Goal: Navigation & Orientation: Find specific page/section

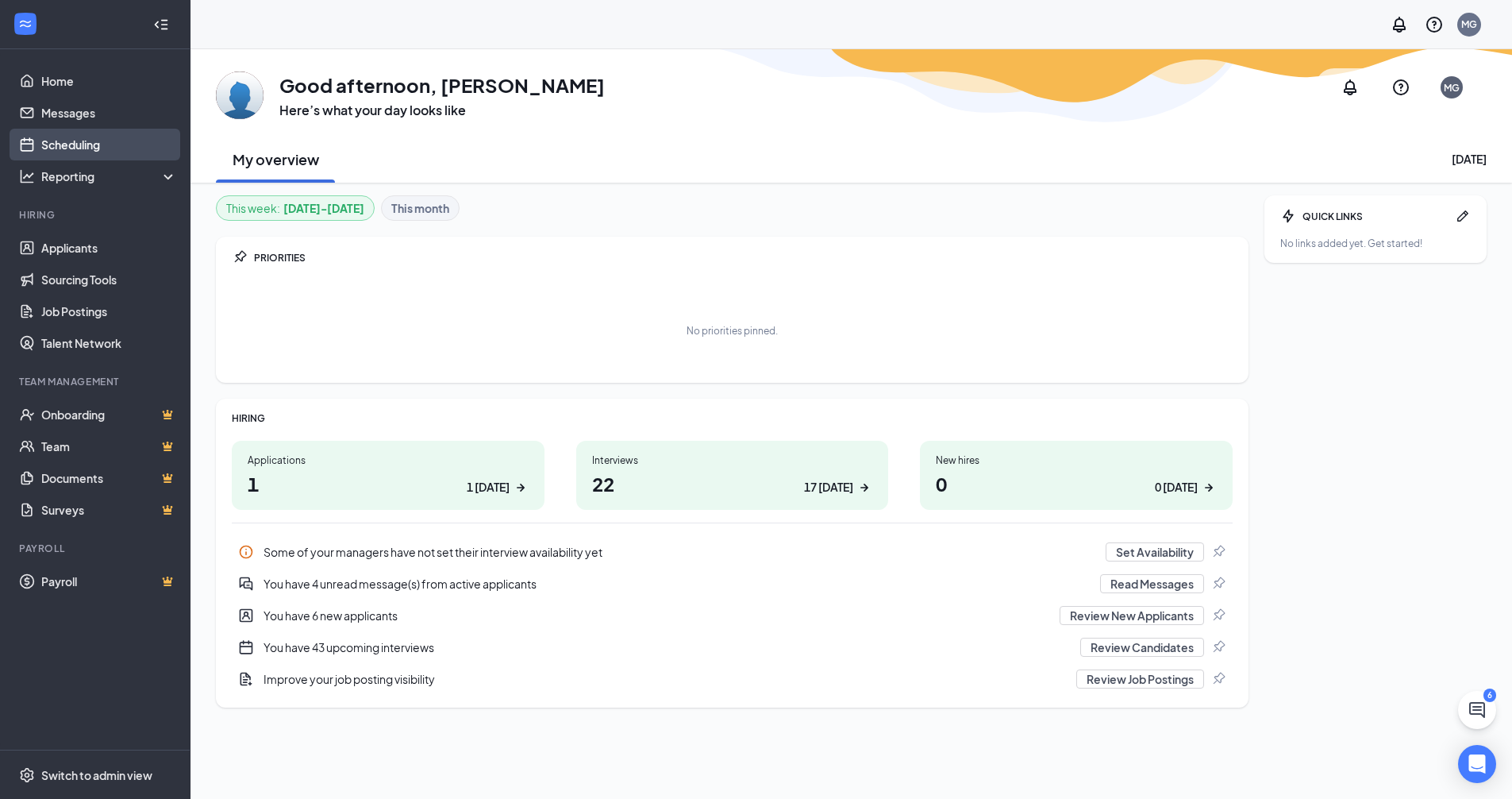
click at [73, 139] on link "Scheduling" at bounding box center [109, 144] width 136 height 32
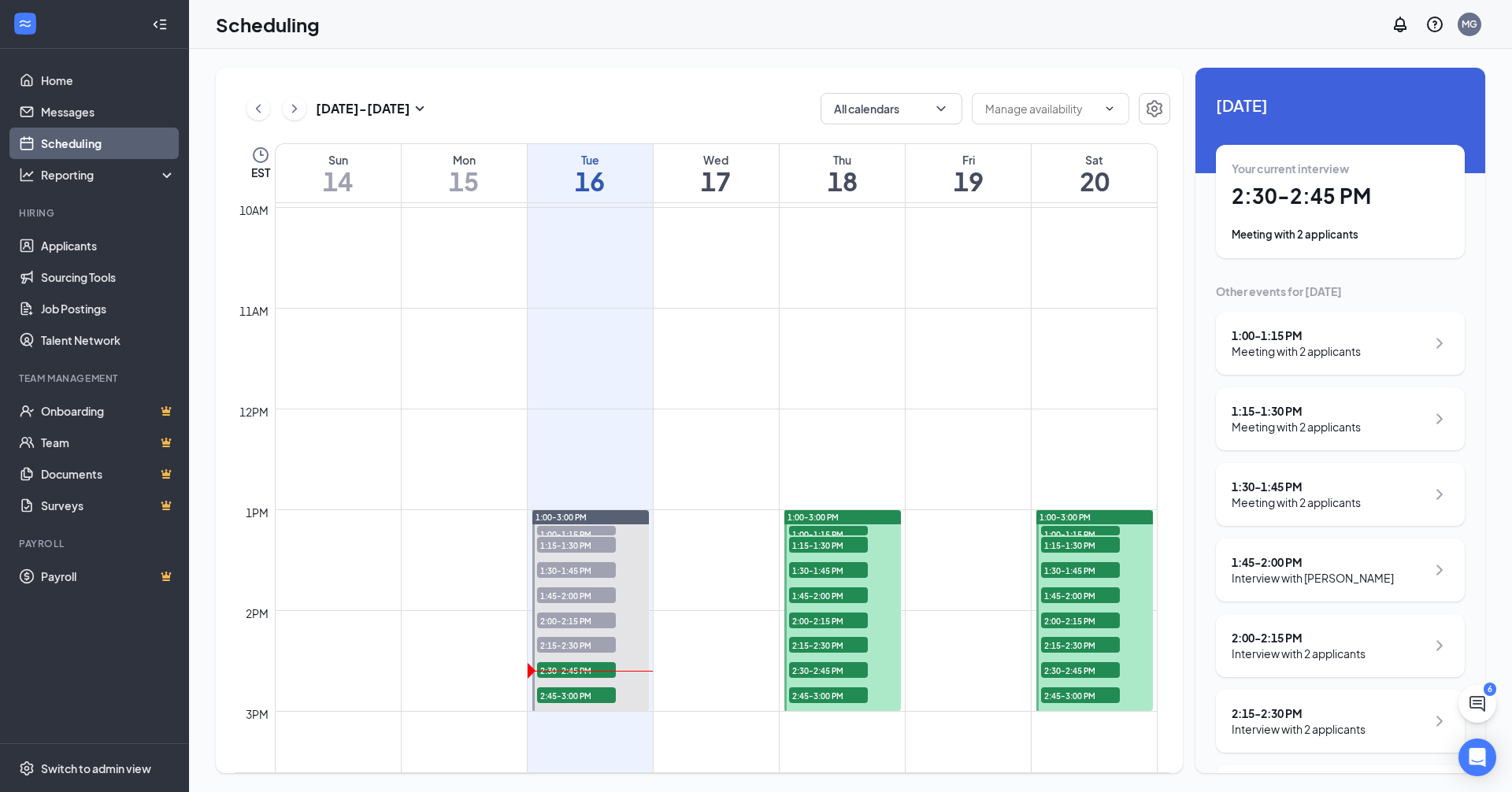
scroll to position [1089, 0]
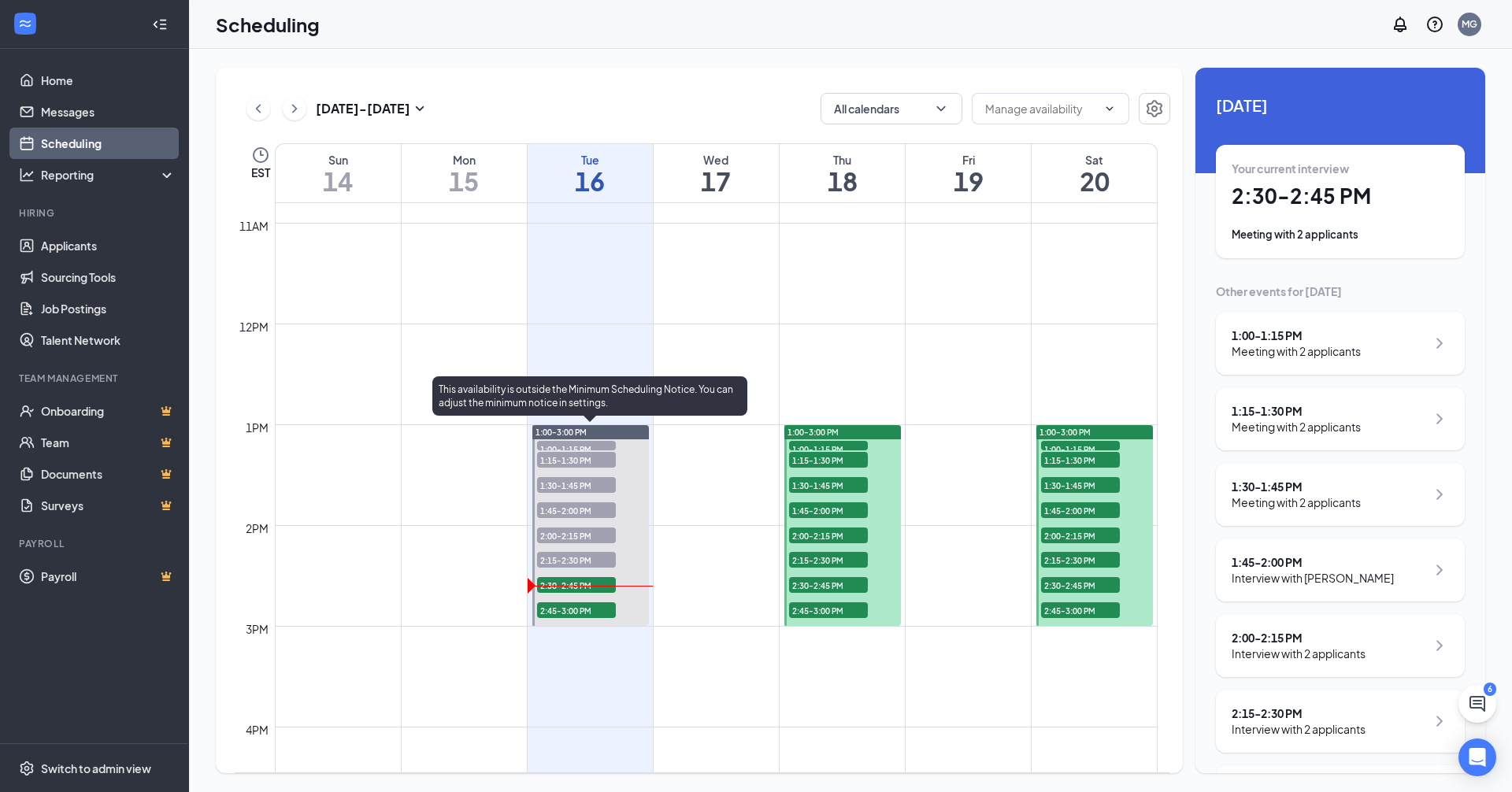
click at [572, 589] on span "2:30-2:45 PM" at bounding box center [577, 584] width 79 height 16
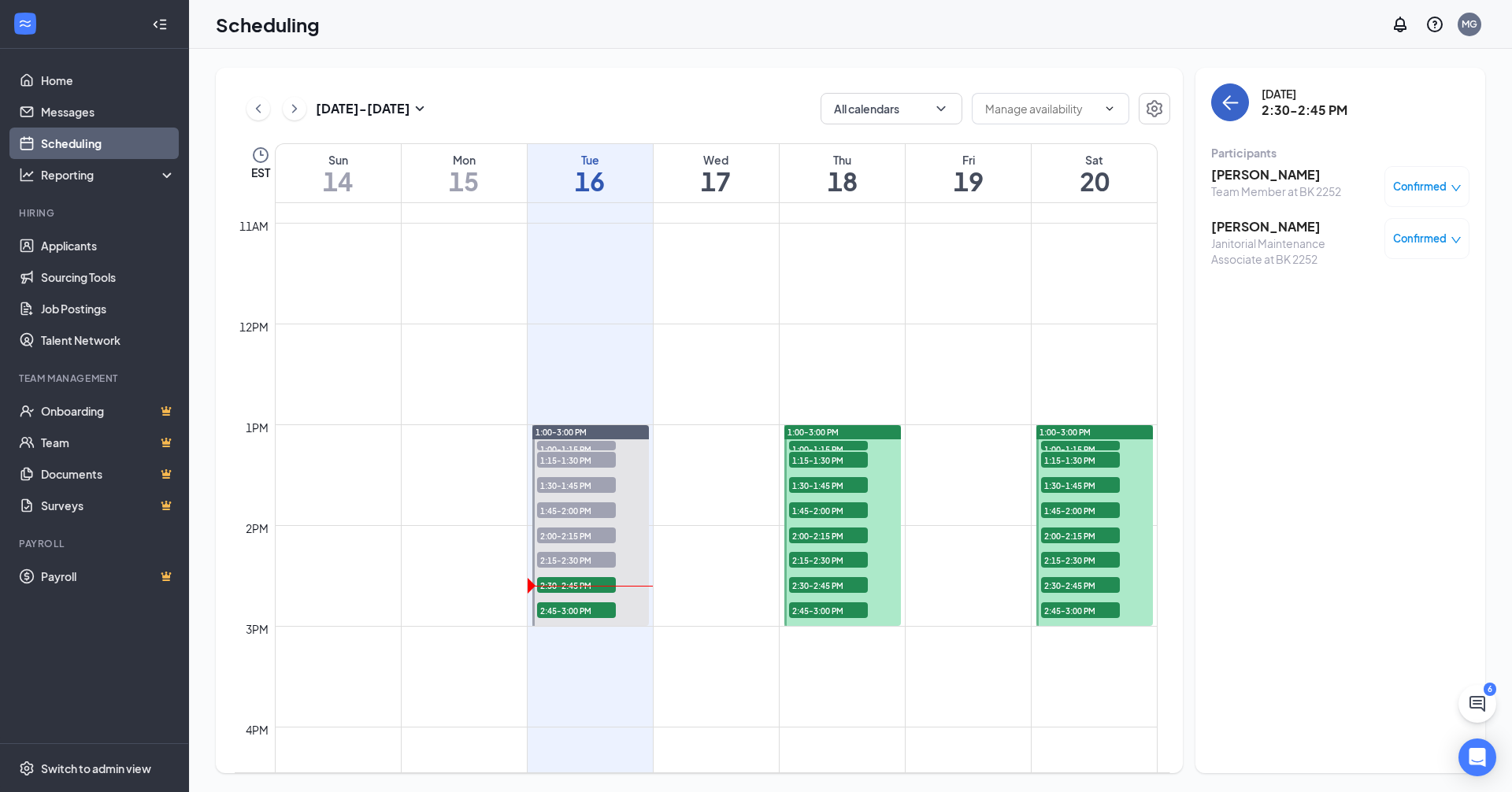
click at [1219, 112] on button "back-button" at bounding box center [1230, 102] width 38 height 38
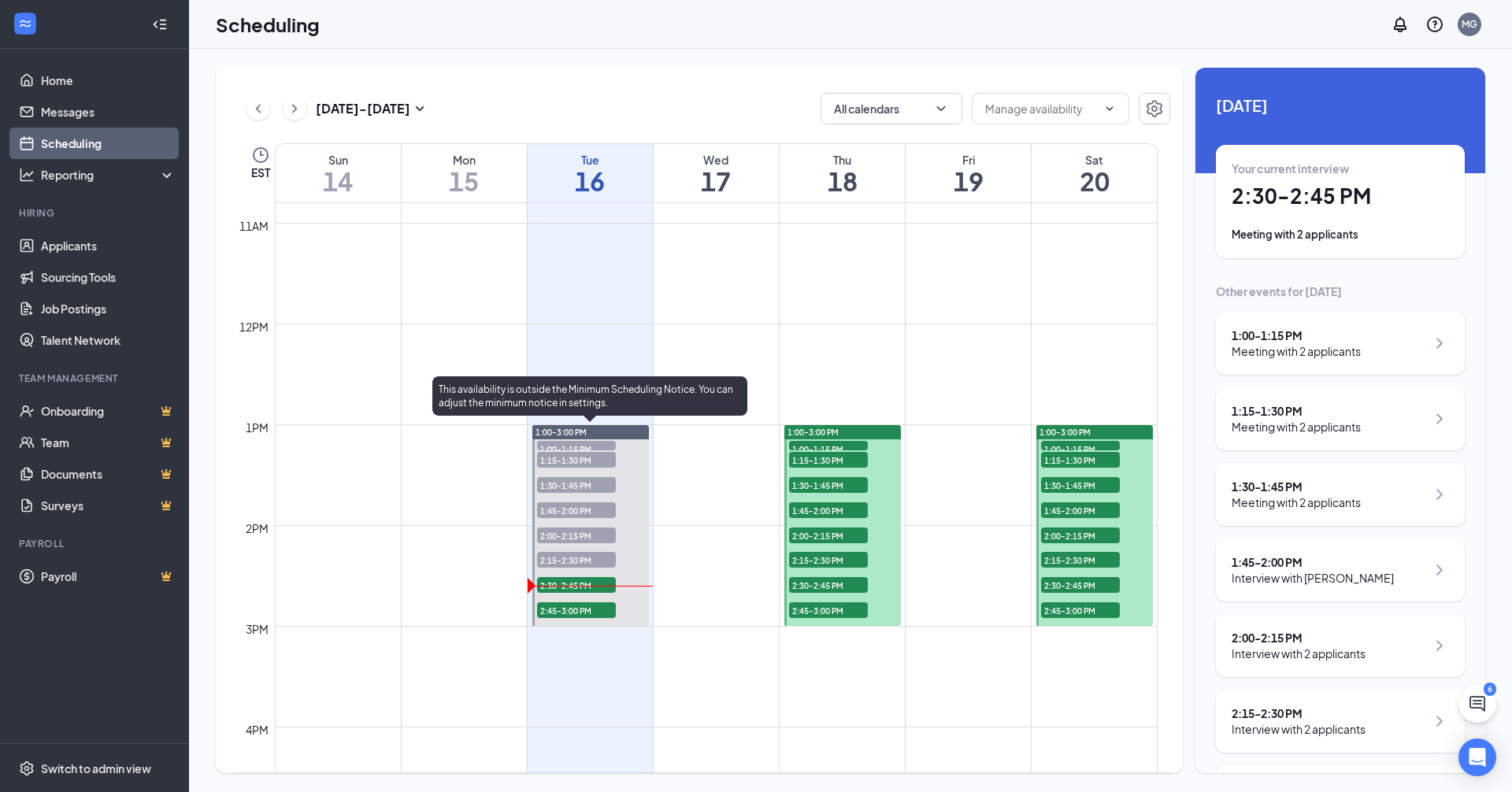
click at [568, 611] on span "2:45-3:00 PM" at bounding box center [577, 610] width 79 height 16
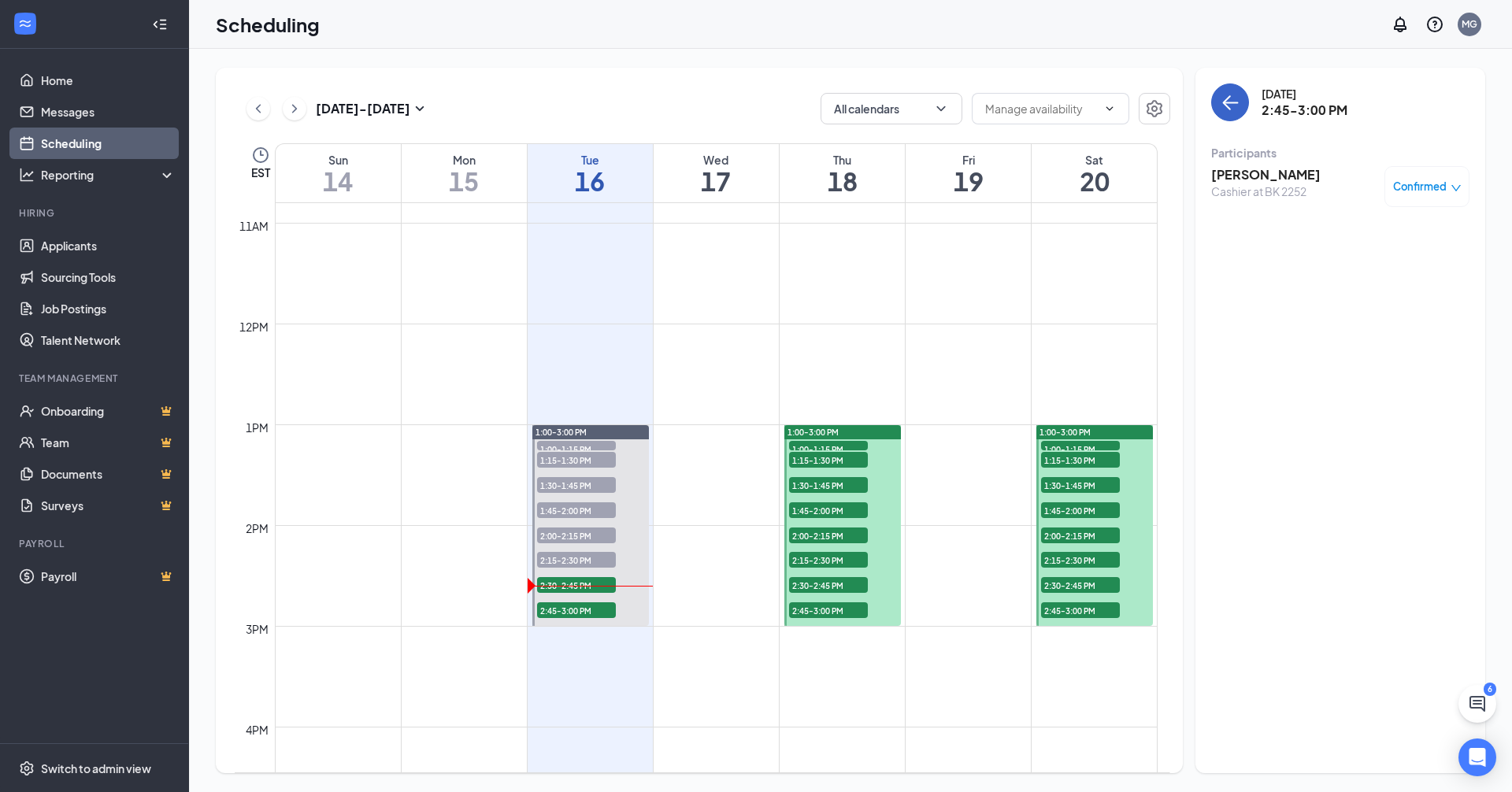
click at [1227, 105] on icon "ArrowLeft" at bounding box center [1229, 102] width 19 height 19
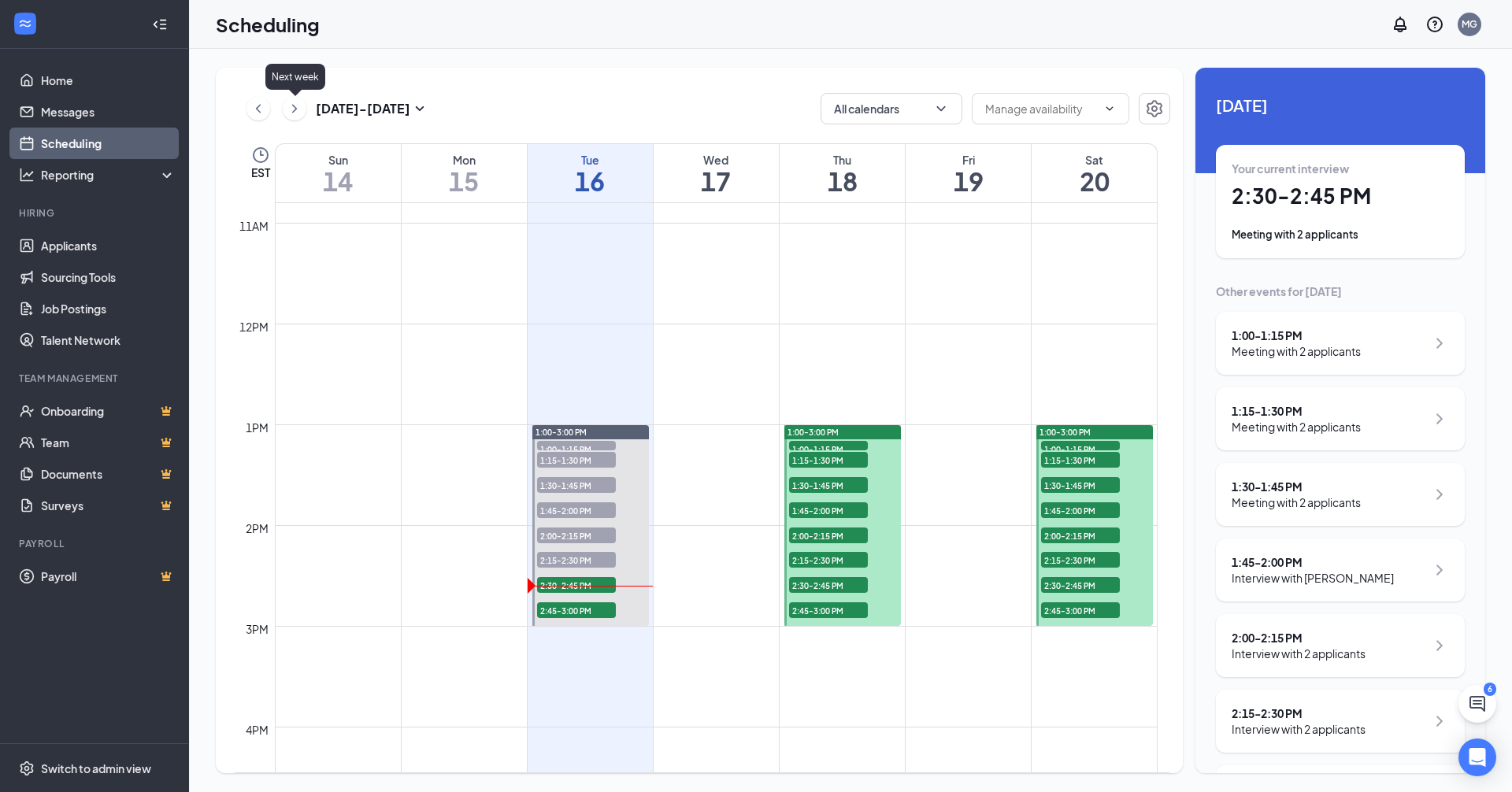
click at [293, 110] on icon "ChevronRight" at bounding box center [294, 108] width 16 height 19
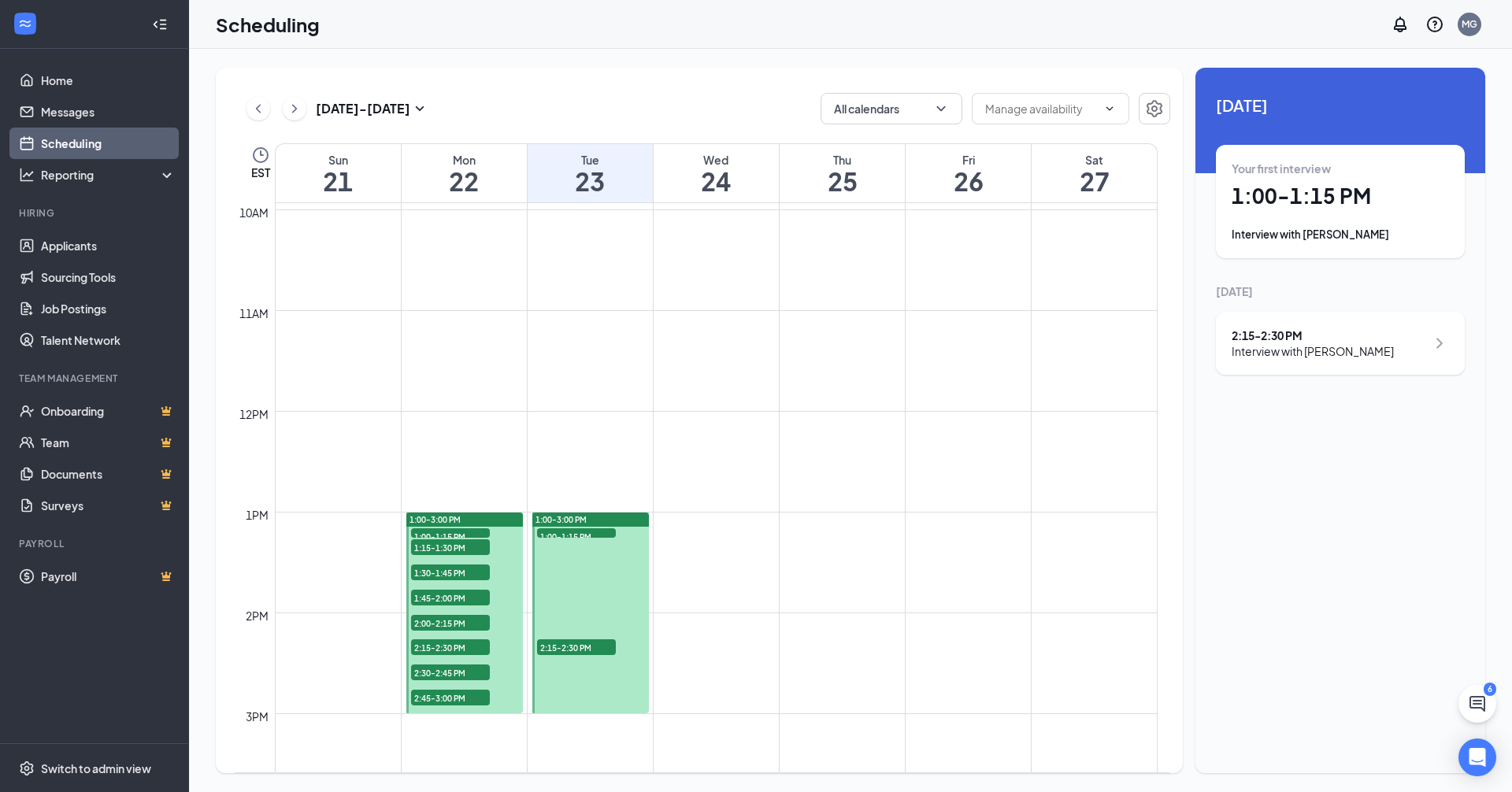
scroll to position [1089, 0]
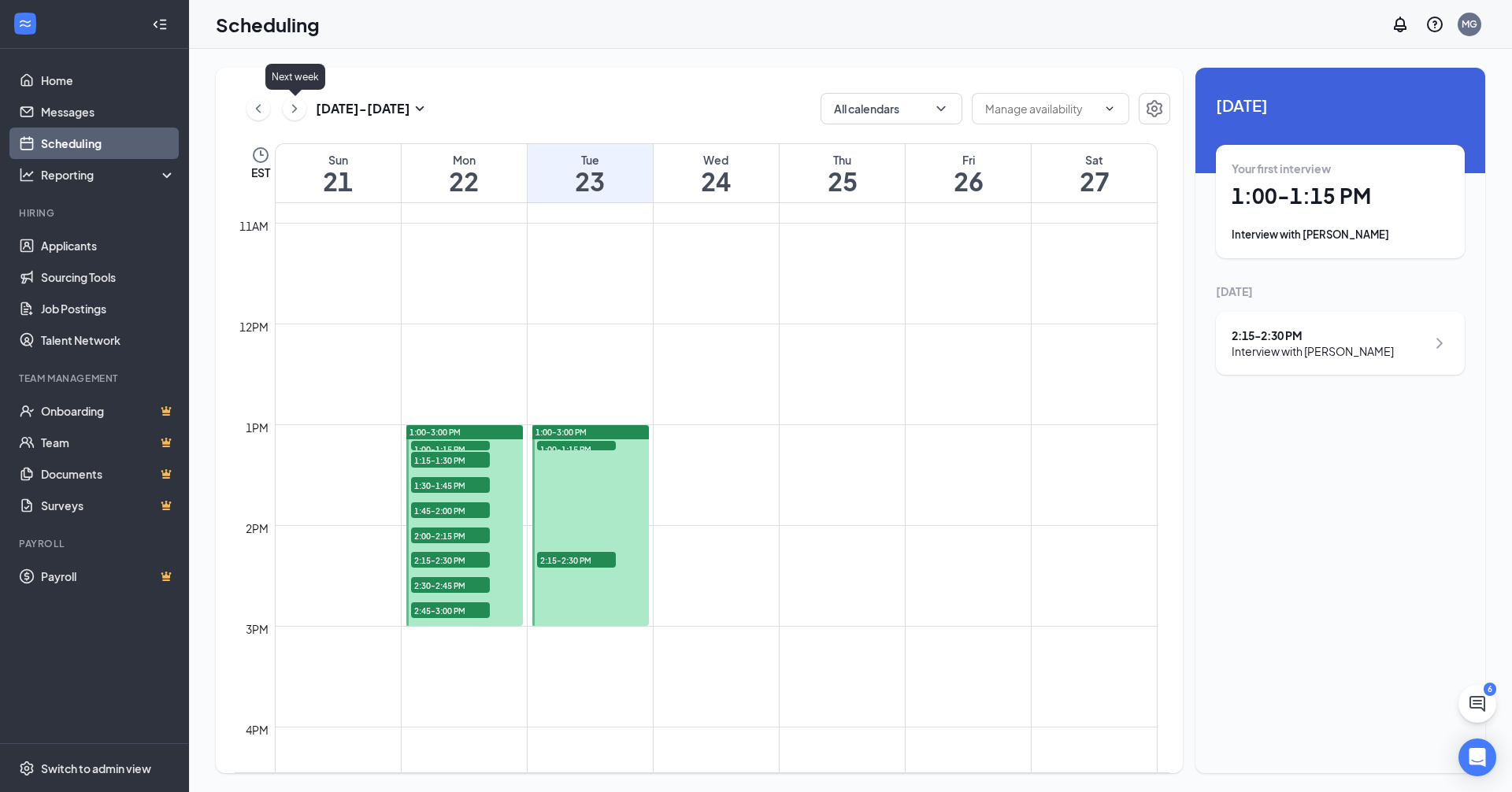
click at [294, 113] on icon "ChevronRight" at bounding box center [294, 108] width 16 height 19
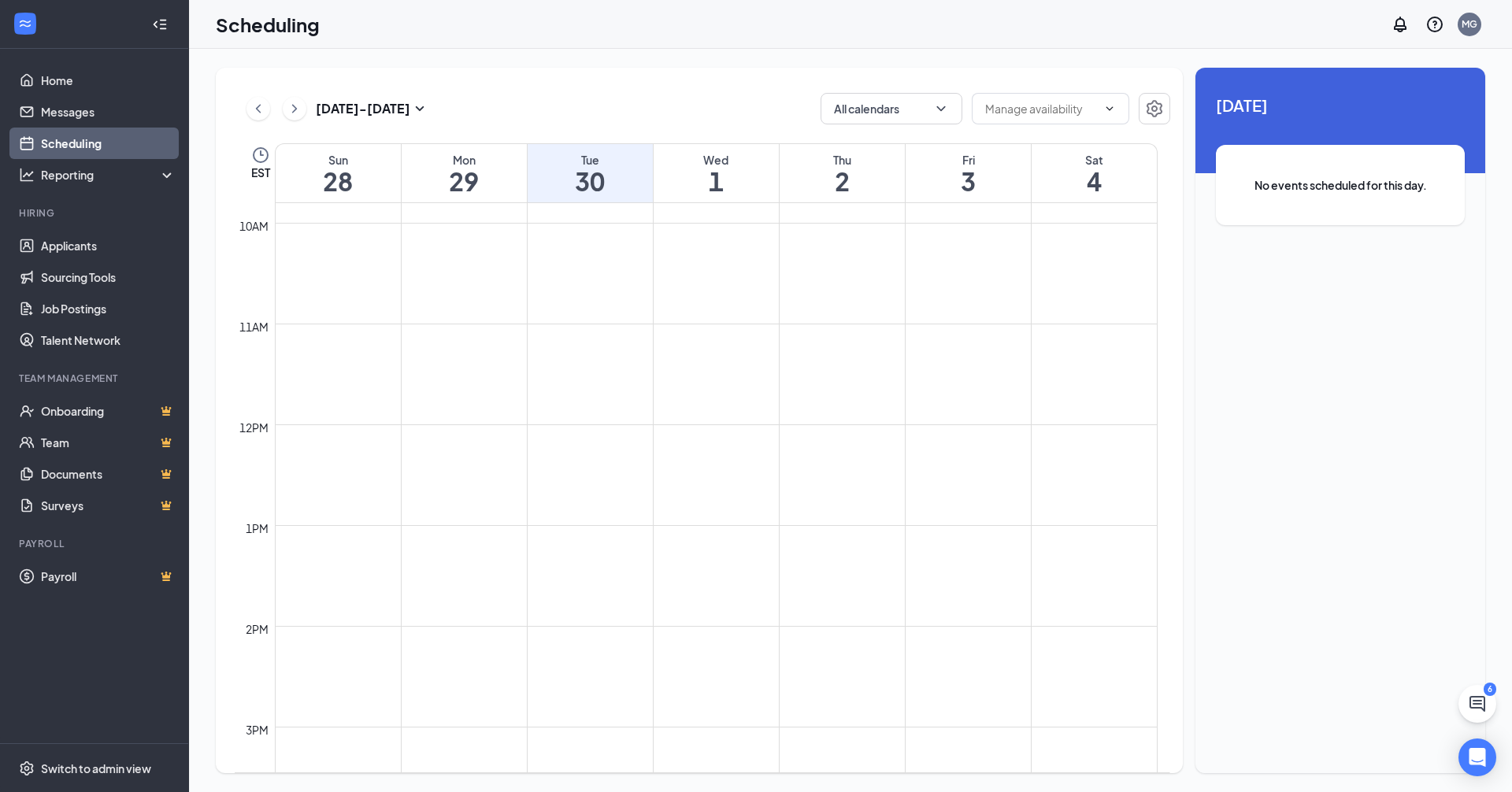
scroll to position [1009, 0]
click at [303, 110] on button at bounding box center [294, 108] width 24 height 24
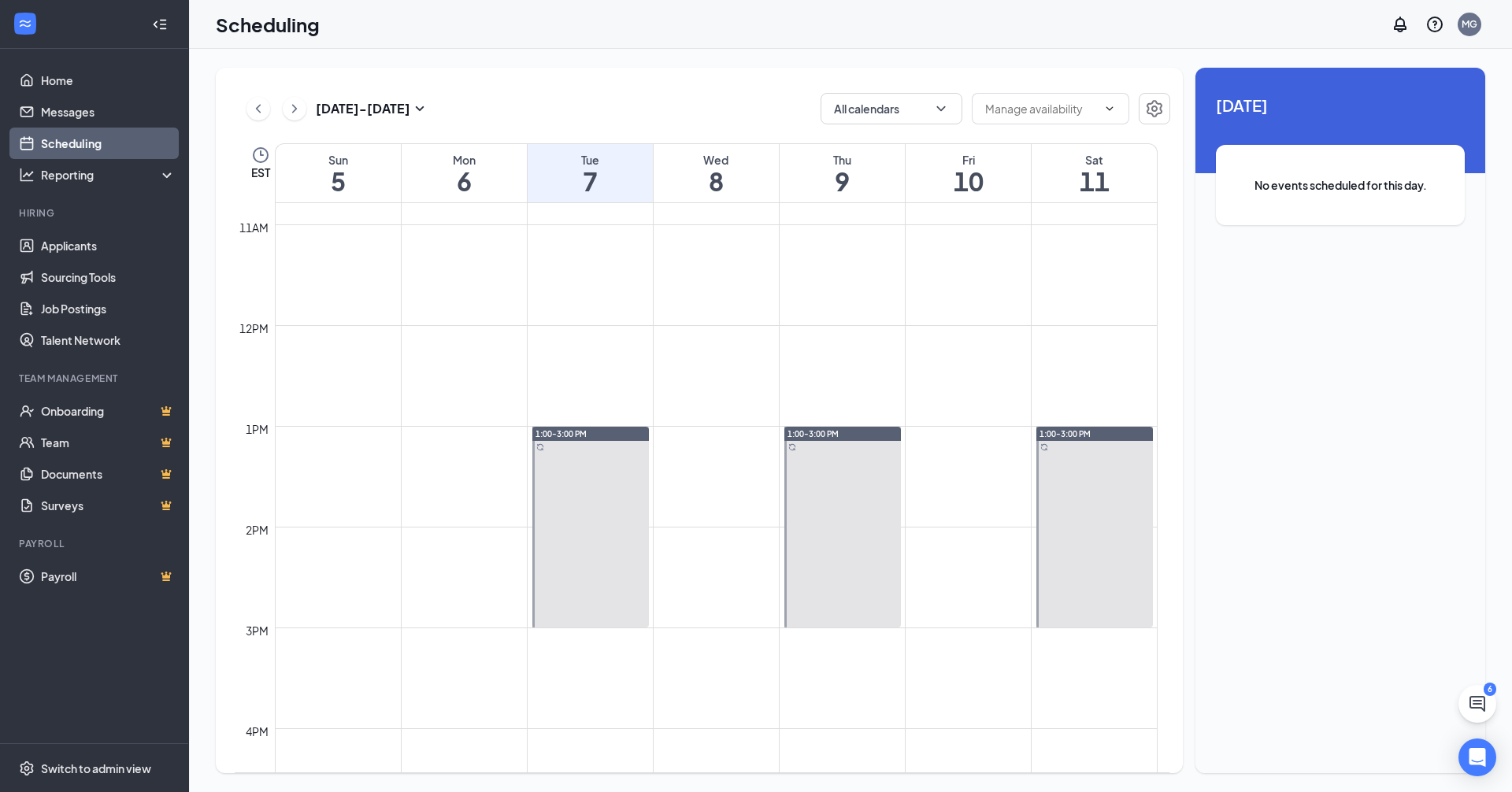
scroll to position [1089, 0]
click at [253, 110] on icon "ChevronLeft" at bounding box center [258, 108] width 16 height 19
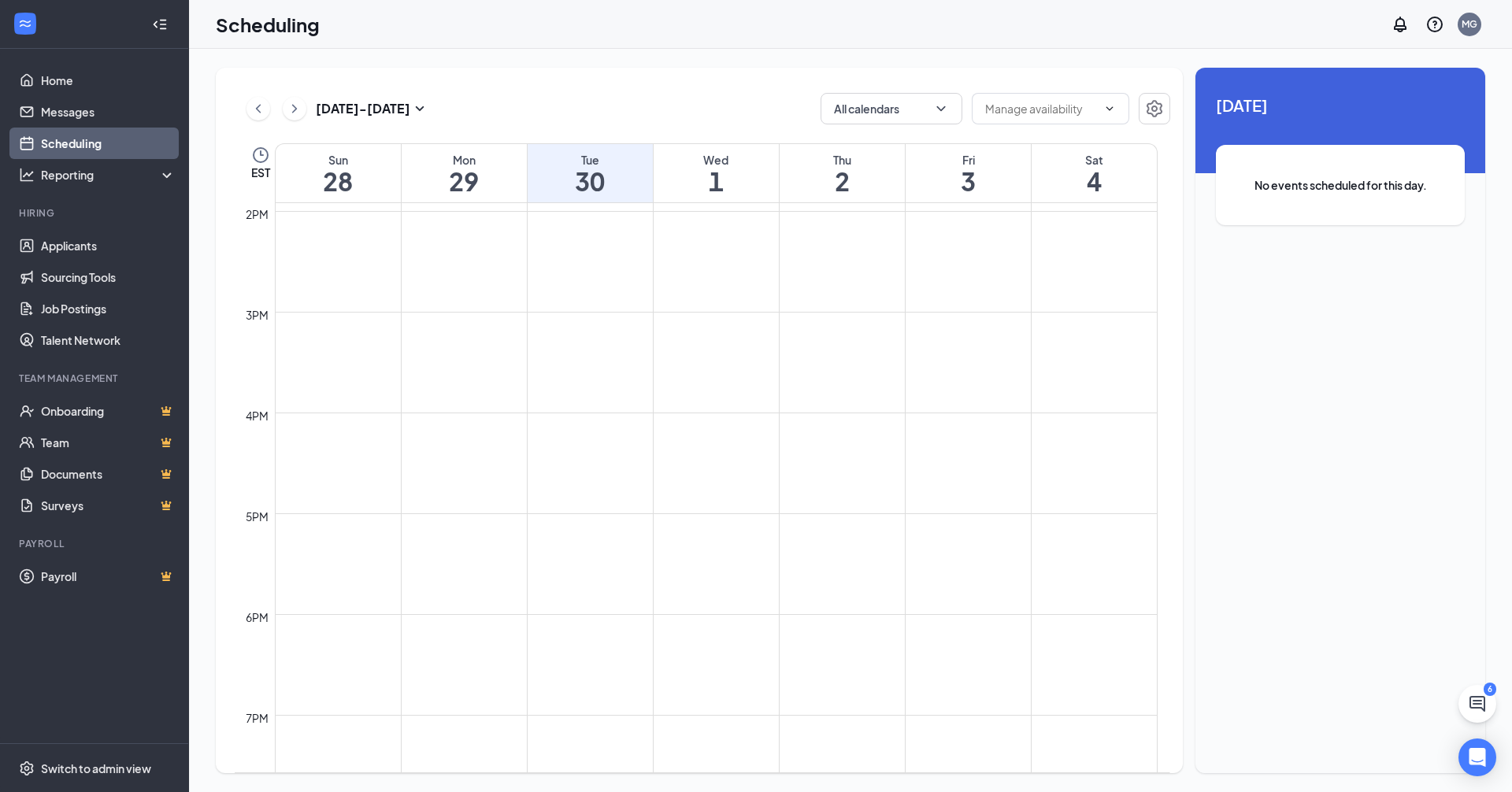
scroll to position [1403, 0]
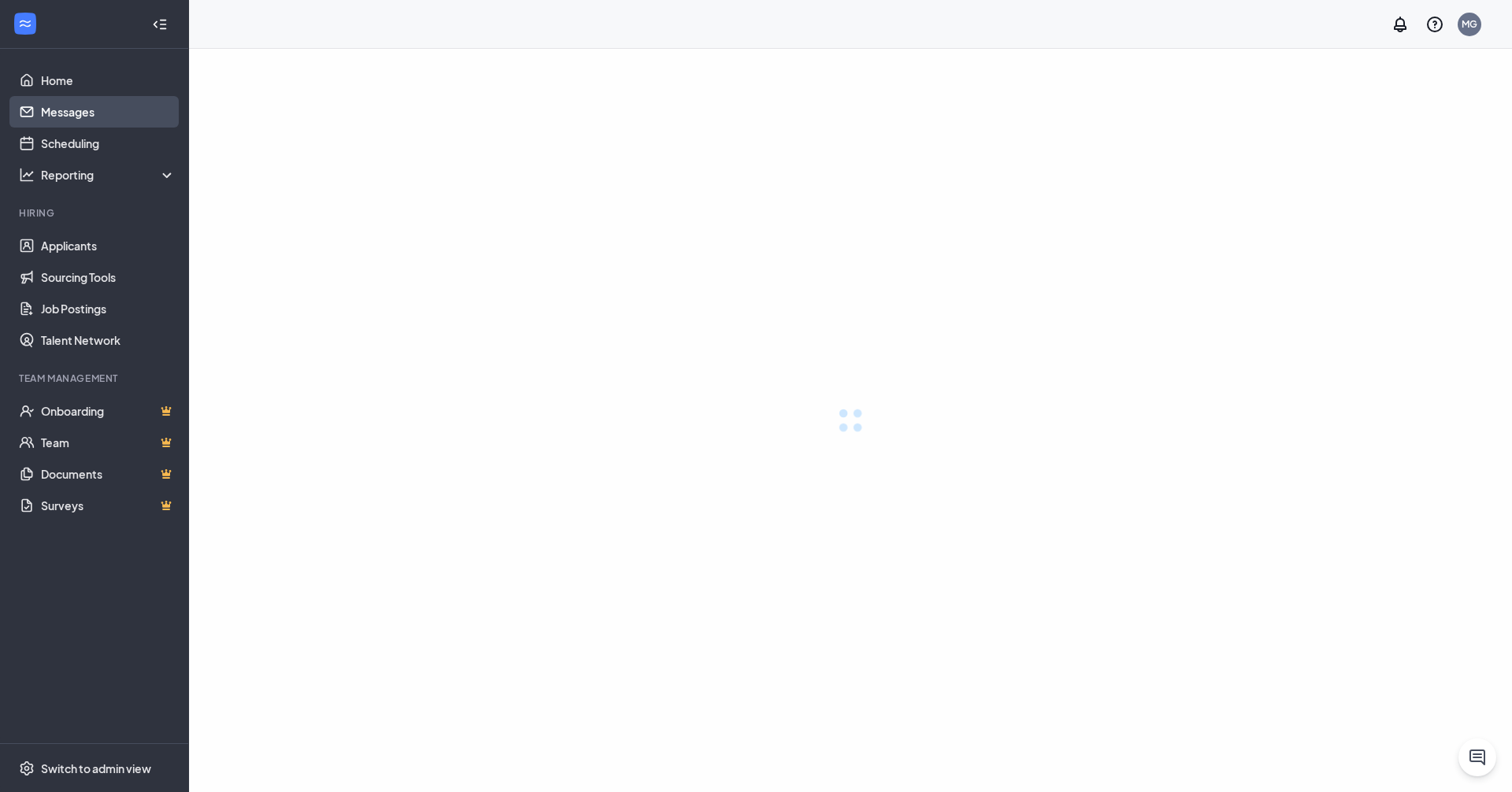
click at [72, 118] on link "Messages" at bounding box center [108, 111] width 135 height 32
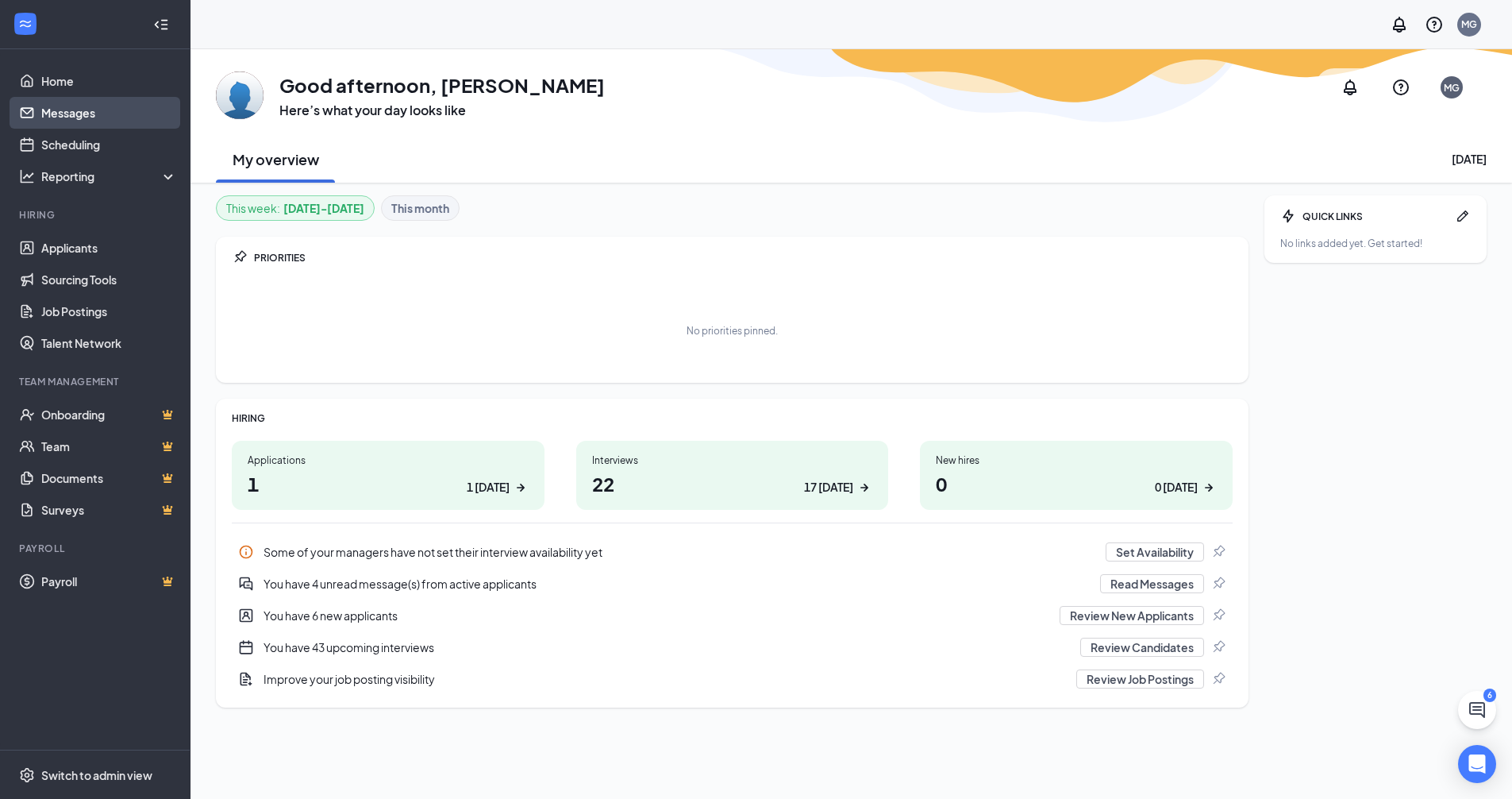
click at [74, 121] on link "Messages" at bounding box center [109, 112] width 136 height 32
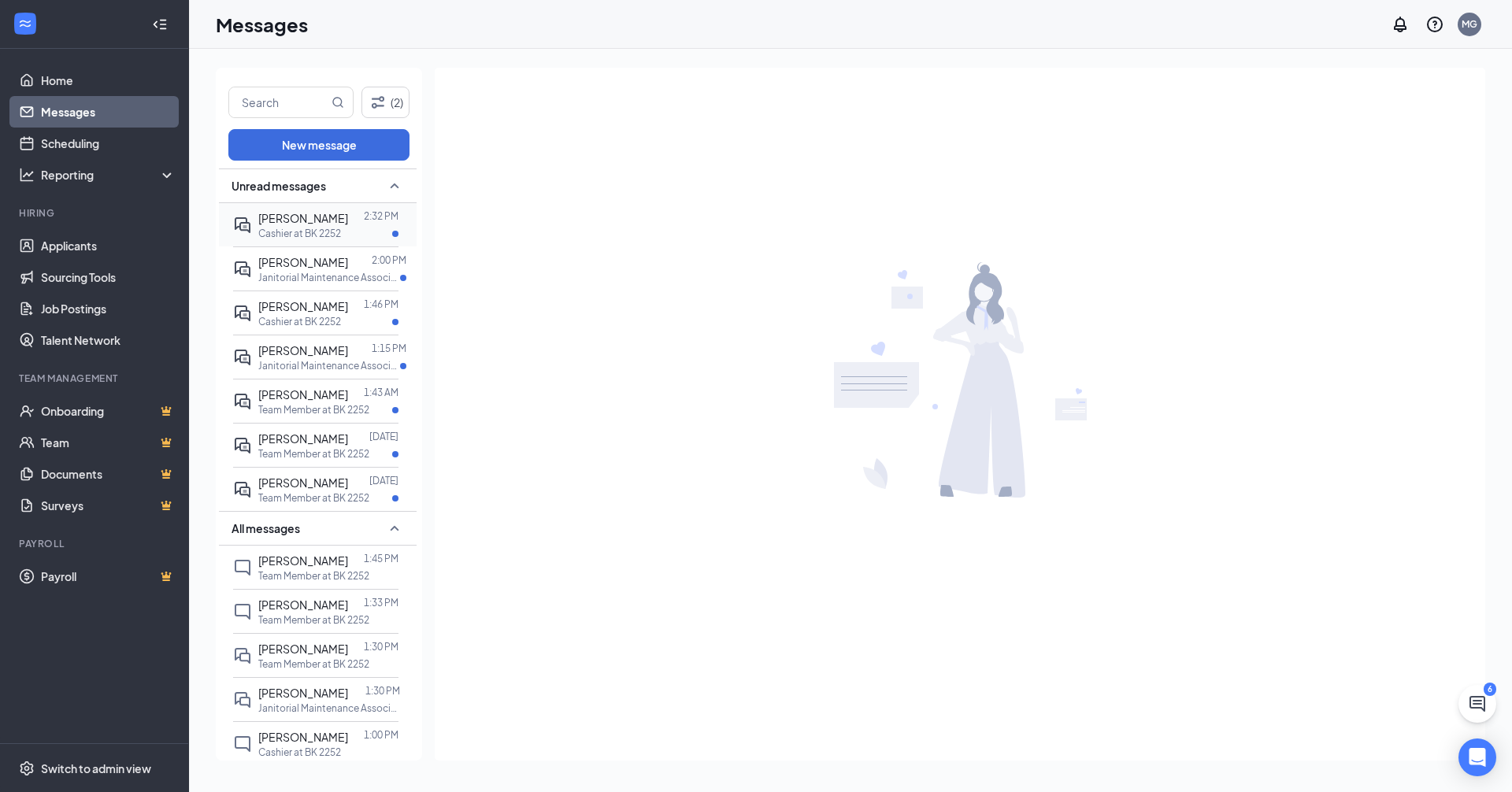
click at [314, 226] on div "Herminio ROMERO" at bounding box center [303, 217] width 90 height 17
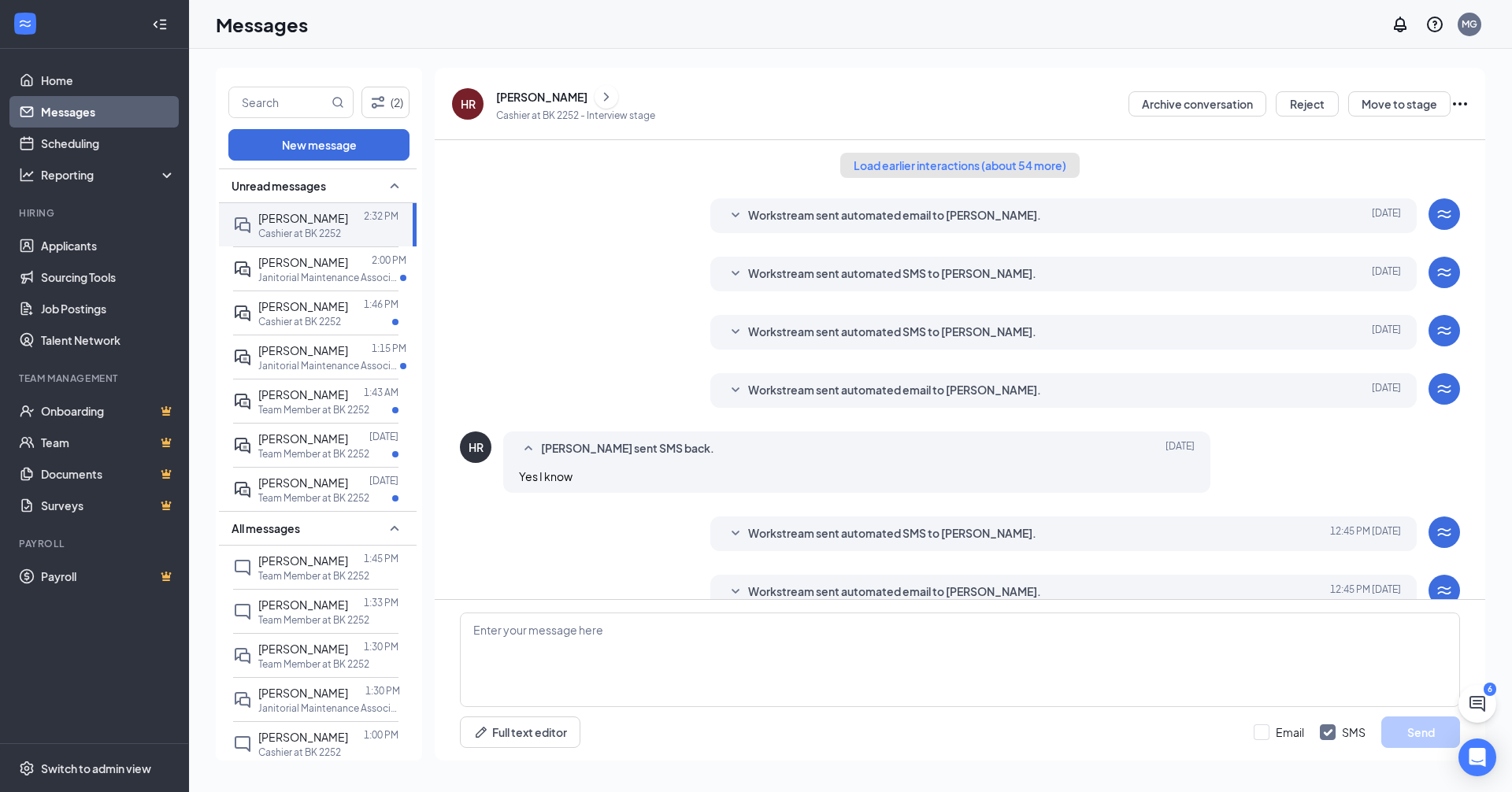
click at [877, 159] on button "Load earlier interactions (about 54 more)" at bounding box center [959, 165] width 240 height 25
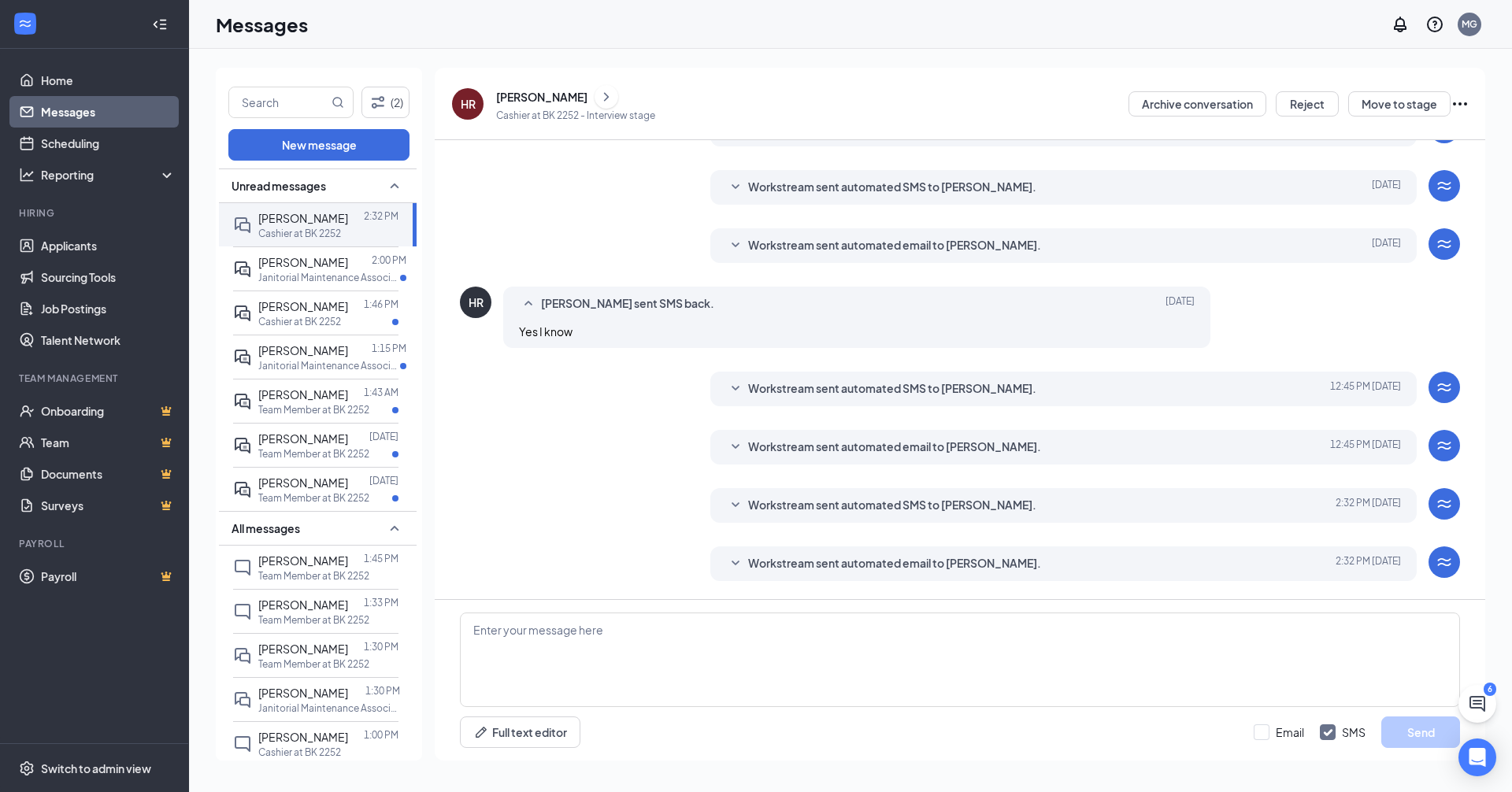
scroll to position [2955, 0]
